Goal: Task Accomplishment & Management: Complete application form

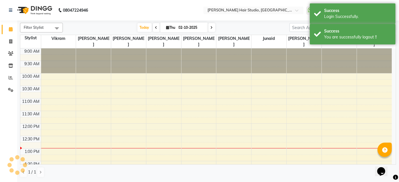
select select "en"
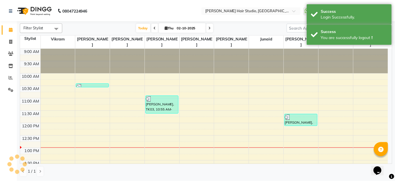
scroll to position [100, 0]
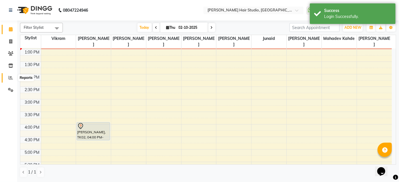
click at [9, 81] on span at bounding box center [11, 78] width 10 height 7
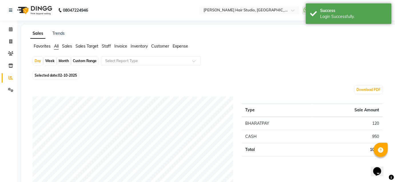
click at [108, 47] on span "Staff" at bounding box center [106, 46] width 9 height 5
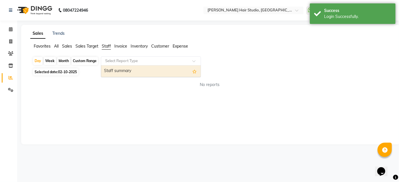
click at [117, 60] on input "text" at bounding box center [145, 61] width 82 height 6
click at [126, 73] on div "Staff summary" at bounding box center [150, 71] width 99 height 11
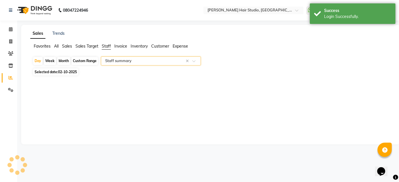
select select "full_report"
select select "csv"
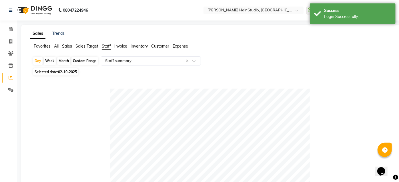
click at [72, 75] on span "Selected date: [DATE]" at bounding box center [55, 72] width 45 height 7
select select "10"
select select "2025"
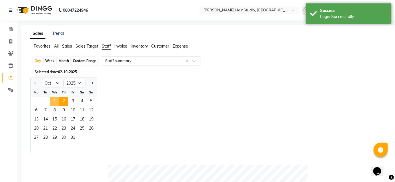
click at [55, 102] on span "1" at bounding box center [54, 101] width 9 height 9
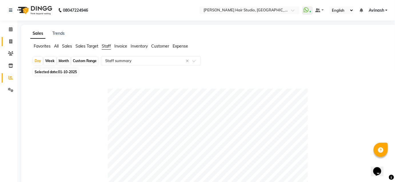
click at [11, 45] on link "Invoice" at bounding box center [9, 41] width 14 height 9
select select "service"
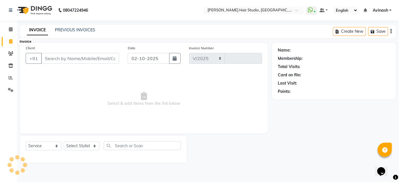
select select "627"
type input "5873"
click at [101, 55] on input "Client" at bounding box center [80, 58] width 78 height 11
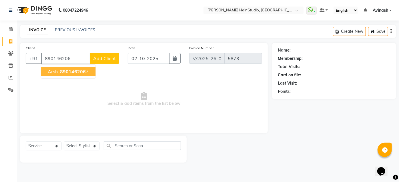
click at [52, 71] on span "Arsh" at bounding box center [53, 72] width 10 height 6
type input "8901462067"
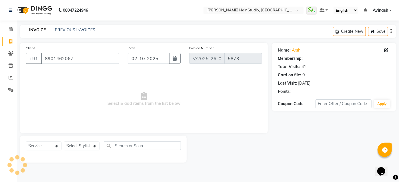
select select "1: Object"
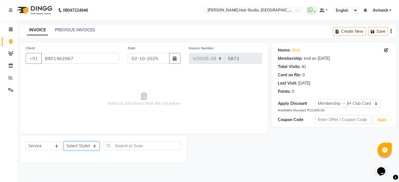
click at [87, 147] on select "Select Stylist [PERSON_NAME] [PERSON_NAME] Avinash [PERSON_NAME] kahde [PERSON_…" at bounding box center [82, 146] width 36 height 9
select select "88870"
click at [64, 142] on select "Select Stylist [PERSON_NAME] [PERSON_NAME] Avinash [PERSON_NAME] kahde [PERSON_…" at bounding box center [82, 146] width 36 height 9
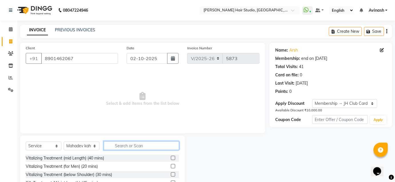
click at [114, 148] on input "text" at bounding box center [141, 146] width 75 height 9
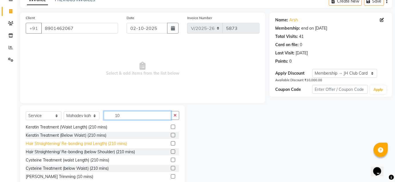
scroll to position [46, 0]
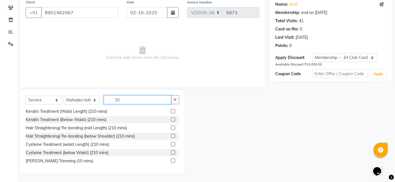
type input "10"
click at [171, 160] on label at bounding box center [173, 161] width 4 height 4
click at [171, 160] on input "checkbox" at bounding box center [173, 162] width 4 height 4
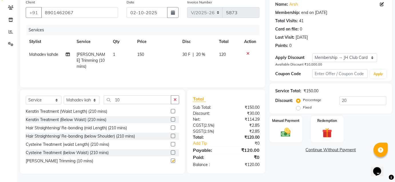
checkbox input "false"
click at [286, 124] on div "Manual Payment" at bounding box center [286, 130] width 34 height 28
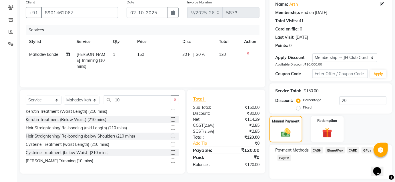
click at [339, 148] on span "BharatPay" at bounding box center [334, 150] width 19 height 7
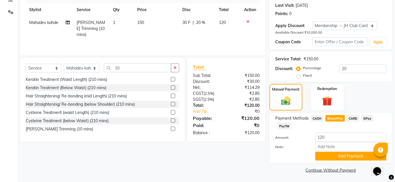
scroll to position [79, 0]
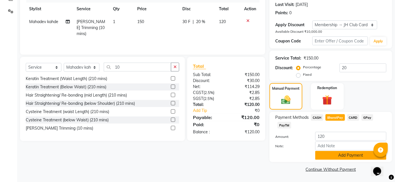
click at [341, 156] on button "Add Payment" at bounding box center [350, 155] width 71 height 9
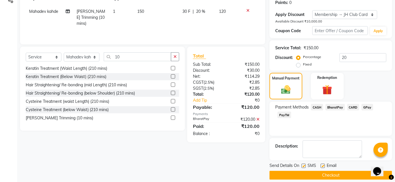
scroll to position [95, 0]
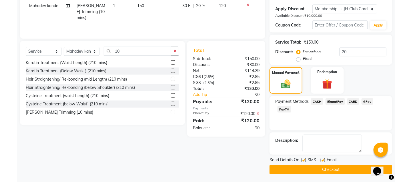
click at [336, 168] on button "Checkout" at bounding box center [330, 170] width 122 height 9
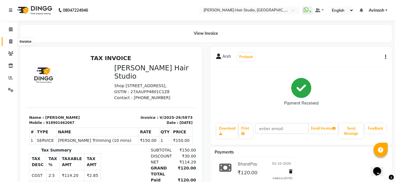
click at [9, 42] on span at bounding box center [11, 42] width 10 height 7
select select "service"
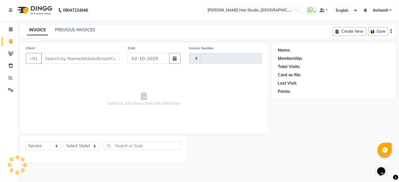
type input "5874"
select select "627"
click at [62, 58] on input "Client" at bounding box center [80, 58] width 78 height 11
click at [86, 147] on select "Select Stylist [PERSON_NAME] [PERSON_NAME] Avinash [PERSON_NAME] kahde [PERSON_…" at bounding box center [82, 146] width 36 height 9
select select "34696"
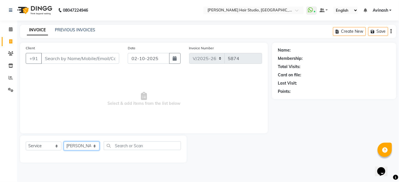
click at [64, 142] on select "Select Stylist [PERSON_NAME] [PERSON_NAME] Avinash [PERSON_NAME] kahde [PERSON_…" at bounding box center [82, 146] width 36 height 9
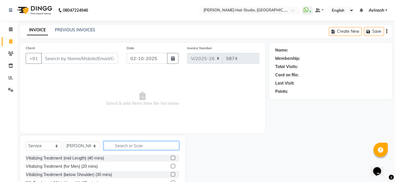
click at [126, 148] on input "text" at bounding box center [141, 146] width 75 height 9
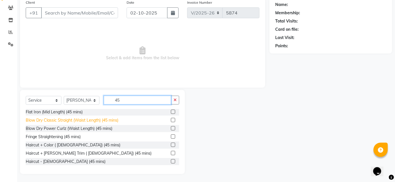
scroll to position [46, 0]
type input "45"
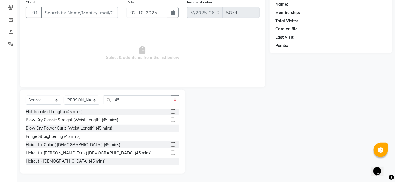
click at [171, 161] on label at bounding box center [173, 161] width 4 height 4
click at [171, 161] on input "checkbox" at bounding box center [173, 162] width 4 height 4
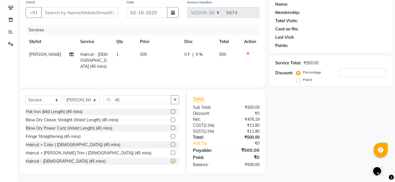
checkbox input "false"
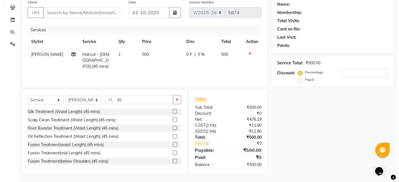
scroll to position [0, 0]
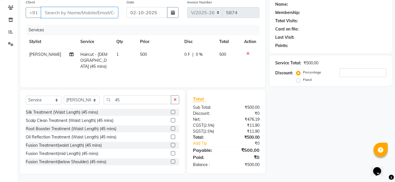
click at [86, 11] on input "Client" at bounding box center [79, 12] width 77 height 11
type input "6"
type input "0"
type input "6300638118"
click at [100, 8] on button "Add Client" at bounding box center [103, 12] width 29 height 11
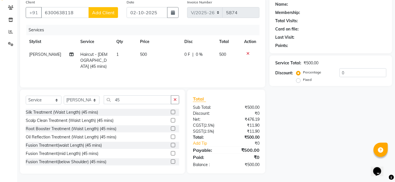
select select "22"
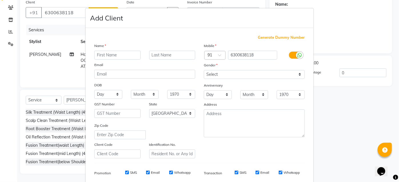
click at [106, 57] on input "text" at bounding box center [117, 55] width 46 height 9
type input "dikshth"
click at [210, 75] on select "Select [DEMOGRAPHIC_DATA] [DEMOGRAPHIC_DATA] Other Prefer Not To Say" at bounding box center [254, 74] width 101 height 9
select select "[DEMOGRAPHIC_DATA]"
click at [204, 70] on select "Select [DEMOGRAPHIC_DATA] [DEMOGRAPHIC_DATA] Other Prefer Not To Say" at bounding box center [254, 74] width 101 height 9
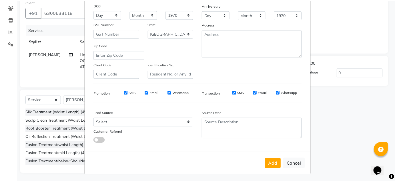
scroll to position [81, 0]
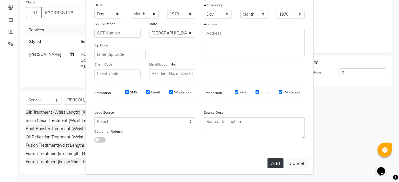
click at [276, 163] on button "Add" at bounding box center [275, 163] width 16 height 10
select select
select select "null"
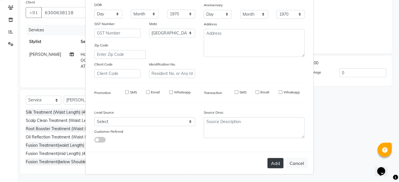
select select
checkbox input "false"
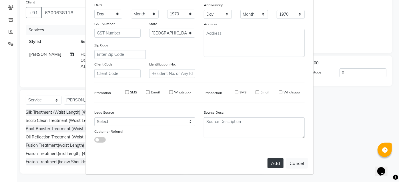
checkbox input "false"
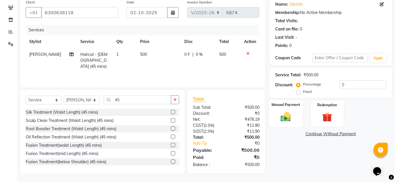
click at [292, 116] on img at bounding box center [285, 117] width 17 height 12
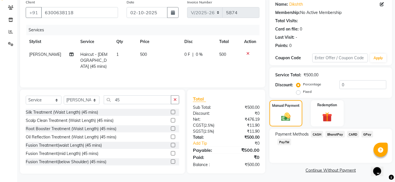
click at [337, 134] on span "BharatPay" at bounding box center [334, 134] width 19 height 7
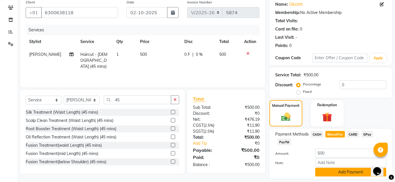
click at [353, 172] on button "Add Payment" at bounding box center [350, 172] width 71 height 9
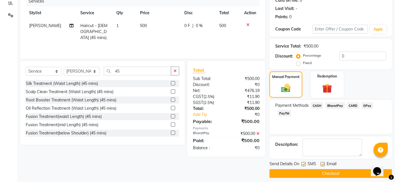
scroll to position [79, 0]
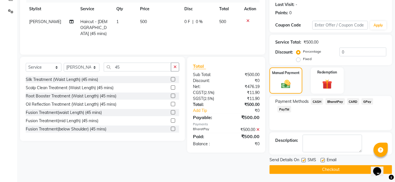
click at [347, 167] on button "Checkout" at bounding box center [330, 170] width 122 height 9
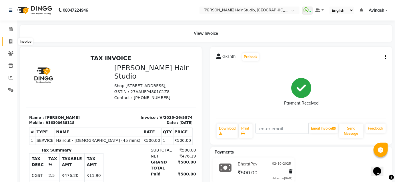
click at [12, 42] on icon at bounding box center [10, 41] width 3 height 4
select select "627"
select select "service"
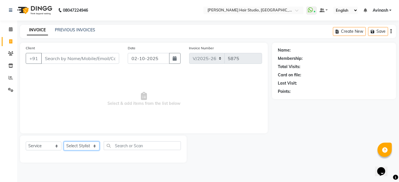
click at [76, 147] on select "Select Stylist [PERSON_NAME] [PERSON_NAME] Avinash [PERSON_NAME] kahde [PERSON_…" at bounding box center [82, 146] width 36 height 9
select select "81286"
click at [64, 142] on select "Select Stylist [PERSON_NAME] [PERSON_NAME] Avinash [PERSON_NAME] kahde [PERSON_…" at bounding box center [82, 146] width 36 height 9
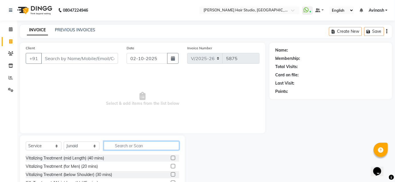
click at [120, 146] on input "text" at bounding box center [141, 146] width 75 height 9
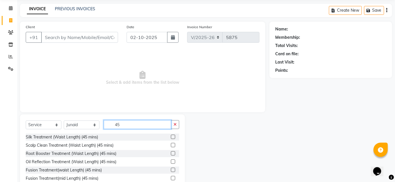
scroll to position [46, 0]
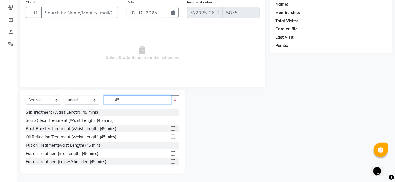
click at [123, 102] on input "45" at bounding box center [137, 100] width 67 height 9
type input "4"
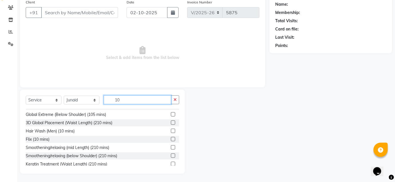
scroll to position [92, 0]
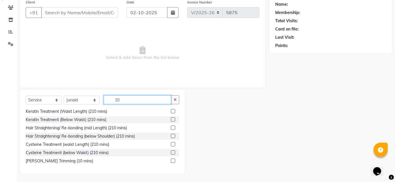
click at [137, 97] on input "10" at bounding box center [137, 100] width 67 height 9
type input "1"
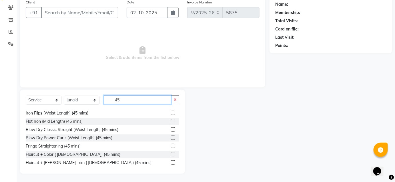
scroll to position [133, 0]
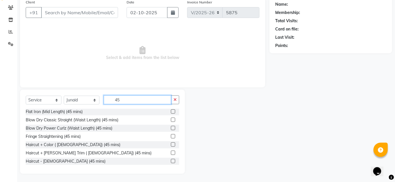
type input "45"
click at [171, 153] on label at bounding box center [173, 153] width 4 height 4
click at [171, 153] on input "checkbox" at bounding box center [173, 154] width 4 height 4
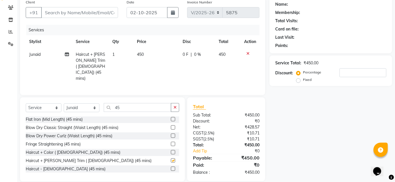
checkbox input "false"
click at [76, 13] on input "Client" at bounding box center [79, 12] width 77 height 11
type input "8"
type input "0"
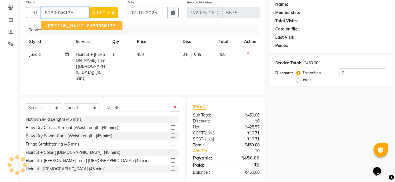
type input "8180036135"
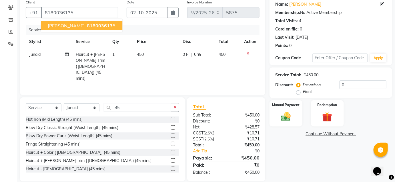
click at [67, 25] on span "[PERSON_NAME]" at bounding box center [66, 26] width 37 height 6
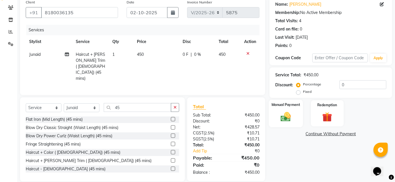
click at [287, 115] on img at bounding box center [285, 117] width 17 height 12
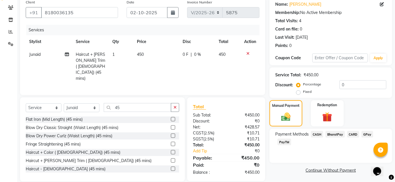
click at [335, 132] on span "BharatPay" at bounding box center [334, 134] width 19 height 7
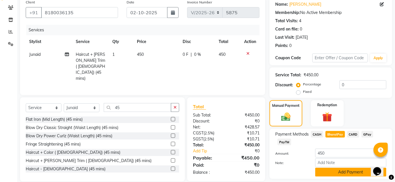
click at [326, 172] on button "Add Payment" at bounding box center [350, 172] width 71 height 9
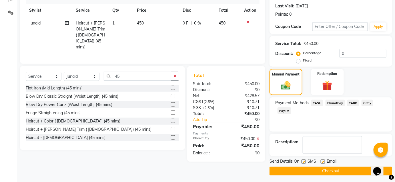
scroll to position [79, 0]
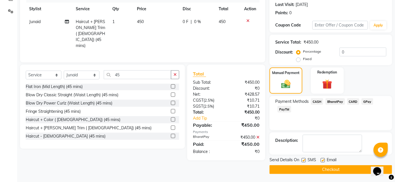
click at [325, 171] on button "Checkout" at bounding box center [330, 170] width 122 height 9
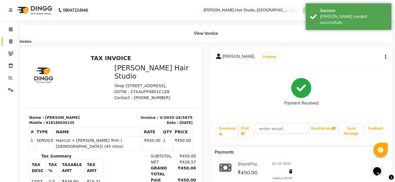
click at [13, 41] on span at bounding box center [11, 42] width 10 height 7
select select "service"
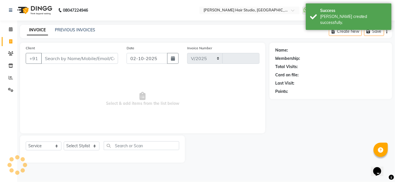
select select "627"
type input "5876"
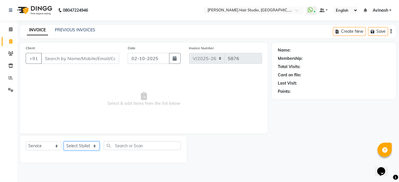
click at [76, 146] on select "Select Stylist [PERSON_NAME] [PERSON_NAME] Avinash [PERSON_NAME] kahde [PERSON_…" at bounding box center [82, 146] width 36 height 9
select select "80555"
click at [64, 142] on select "Select Stylist [PERSON_NAME] [PERSON_NAME] Avinash [PERSON_NAME] kahde [PERSON_…" at bounding box center [82, 146] width 36 height 9
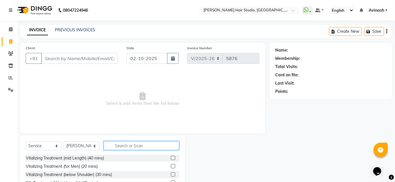
click at [116, 147] on input "text" at bounding box center [141, 146] width 75 height 9
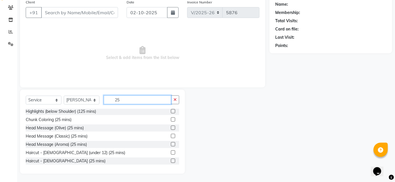
scroll to position [1, 0]
click at [138, 99] on input "25" at bounding box center [137, 100] width 67 height 9
type input "2"
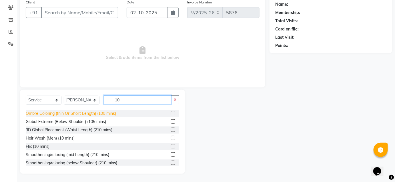
scroll to position [92, 0]
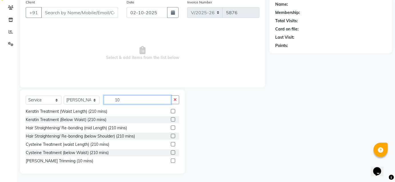
click at [130, 99] on input "10" at bounding box center [137, 100] width 67 height 9
type input "1"
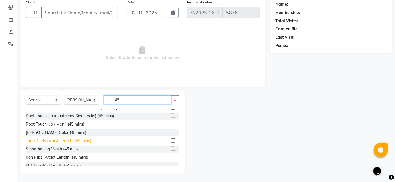
scroll to position [133, 0]
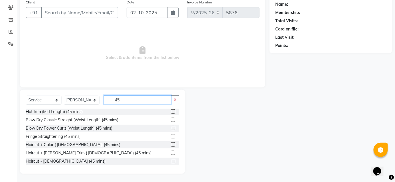
type input "45"
click at [171, 151] on label at bounding box center [173, 153] width 4 height 4
click at [171, 152] on input "checkbox" at bounding box center [173, 154] width 4 height 4
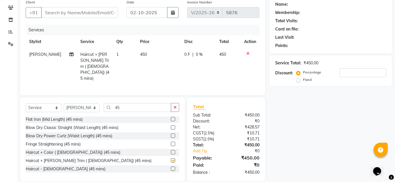
checkbox input "false"
click at [85, 11] on input "Client" at bounding box center [79, 12] width 77 height 11
type input "7"
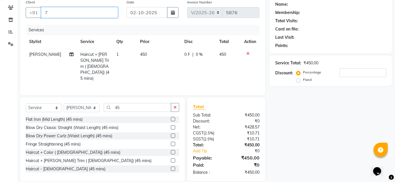
type input "0"
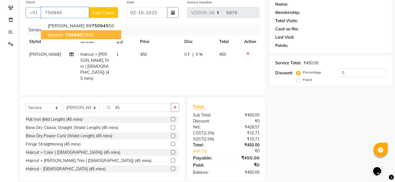
click at [76, 35] on span "750945" at bounding box center [73, 35] width 17 height 6
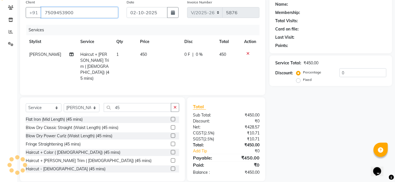
type input "7509453900"
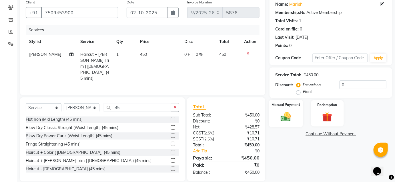
click at [299, 114] on div "Manual Payment" at bounding box center [286, 114] width 34 height 28
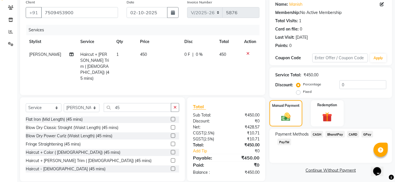
click at [337, 133] on span "BharatPay" at bounding box center [334, 134] width 19 height 7
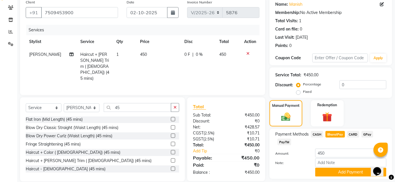
scroll to position [63, 0]
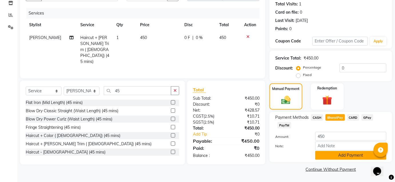
click at [336, 158] on button "Add Payment" at bounding box center [350, 155] width 71 height 9
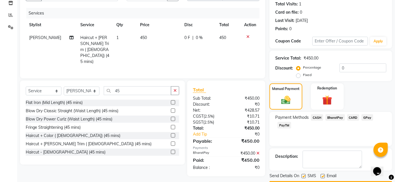
scroll to position [79, 0]
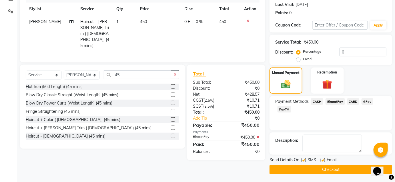
click at [327, 170] on button "Checkout" at bounding box center [330, 170] width 122 height 9
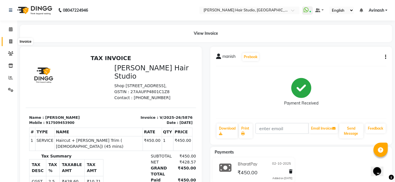
click at [14, 43] on span at bounding box center [11, 42] width 10 height 7
select select "service"
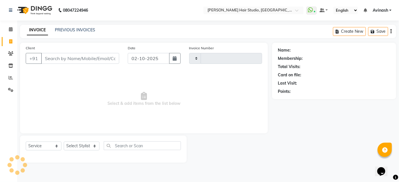
type input "5877"
select select "627"
click at [67, 26] on div "INVOICE PREVIOUS INVOICES Create New Save" at bounding box center [208, 31] width 376 height 13
click at [70, 32] on link "PREVIOUS INVOICES" at bounding box center [75, 29] width 40 height 5
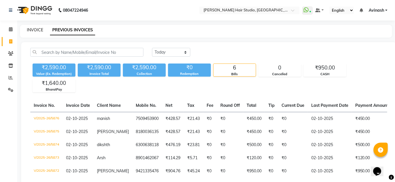
click at [37, 32] on link "INVOICE" at bounding box center [35, 29] width 16 height 5
select select "service"
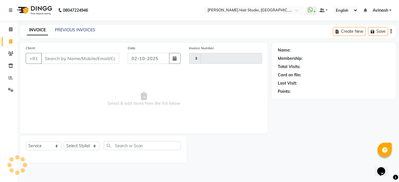
type input "5877"
select select "627"
click at [69, 31] on link "PREVIOUS INVOICES" at bounding box center [75, 29] width 40 height 5
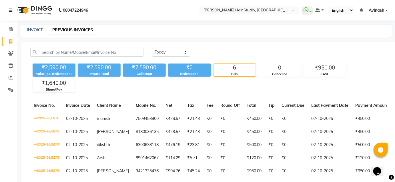
click at [43, 31] on div "INVOICE PREVIOUS INVOICES" at bounding box center [202, 30] width 365 height 6
click at [39, 29] on link "INVOICE" at bounding box center [35, 29] width 16 height 5
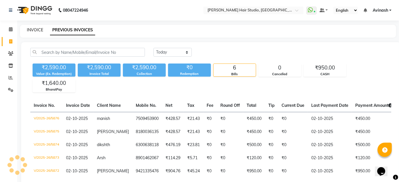
select select "627"
select select "service"
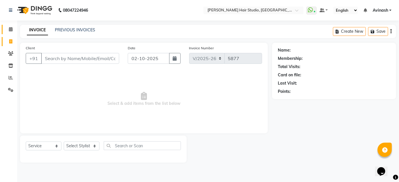
click at [12, 33] on link "Calendar" at bounding box center [9, 29] width 14 height 9
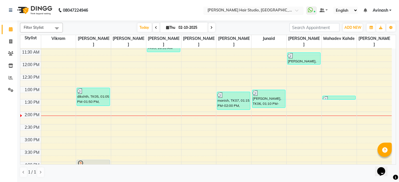
scroll to position [21, 0]
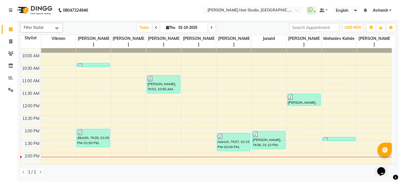
drag, startPoint x: 381, startPoint y: 8, endPoint x: 381, endPoint y: 12, distance: 4.3
click at [381, 8] on span "Avinash" at bounding box center [379, 10] width 15 height 6
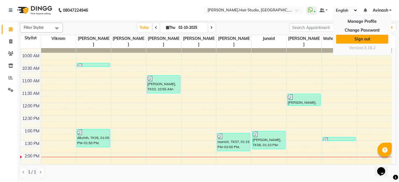
click at [365, 42] on link "Sign out" at bounding box center [362, 39] width 52 height 9
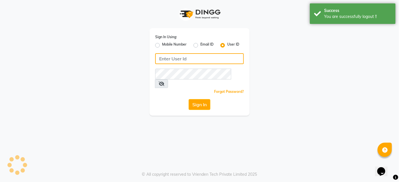
type input "9637373219"
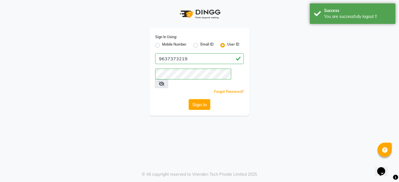
click at [162, 47] on label "Mobile Number" at bounding box center [174, 45] width 25 height 7
click at [162, 46] on input "Mobile Number" at bounding box center [164, 44] width 4 height 4
radio input "true"
radio input "false"
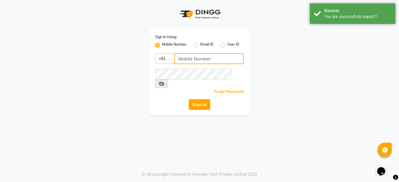
click at [214, 59] on input "Username" at bounding box center [208, 58] width 69 height 11
type input "9860439414"
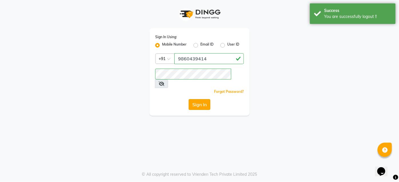
click at [205, 99] on button "Sign In" at bounding box center [199, 104] width 22 height 11
click at [205, 99] on div "Sign In" at bounding box center [199, 104] width 89 height 11
